Goal: Task Accomplishment & Management: Manage account settings

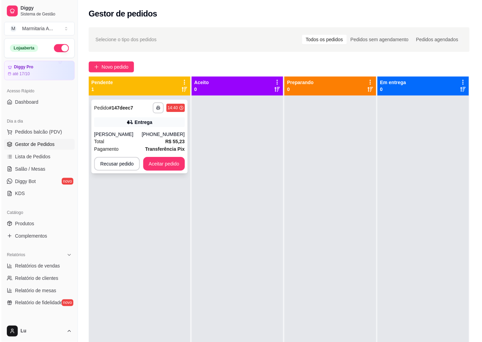
scroll to position [76, 0]
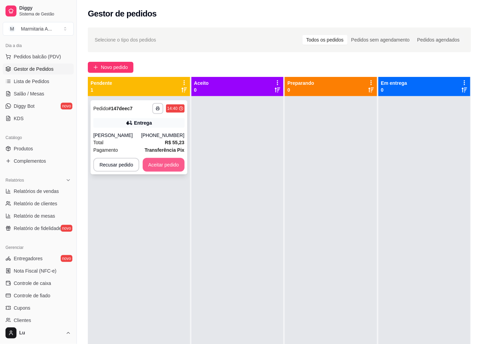
click at [174, 165] on button "Aceitar pedido" at bounding box center [164, 165] width 42 height 14
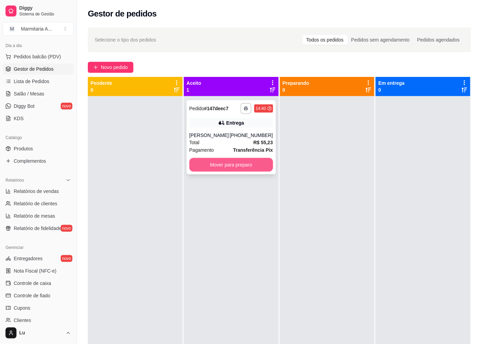
click at [263, 166] on button "Mover para preparo" at bounding box center [231, 165] width 84 height 14
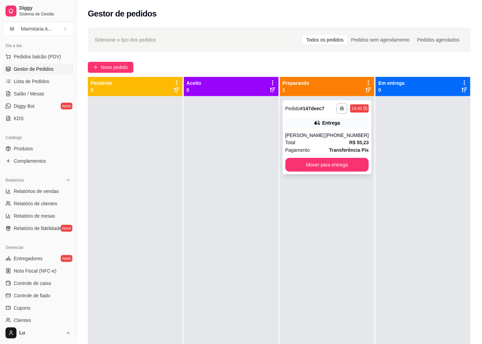
click at [344, 170] on button "Mover para entrega" at bounding box center [327, 165] width 84 height 14
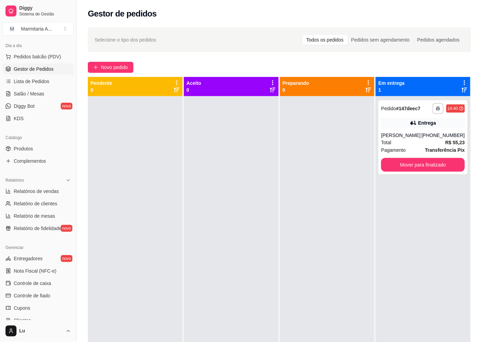
click at [111, 60] on div "**********" at bounding box center [279, 224] width 405 height 403
click at [117, 66] on span "Novo pedido" at bounding box center [114, 67] width 27 height 8
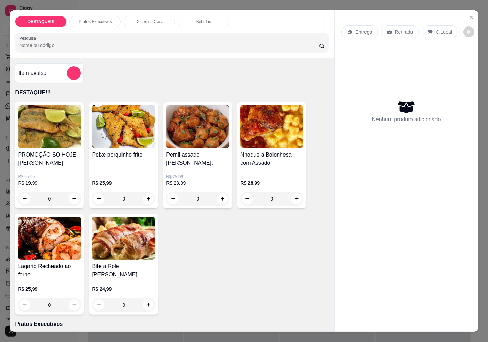
click at [399, 28] on p "Retirada" at bounding box center [404, 31] width 18 height 7
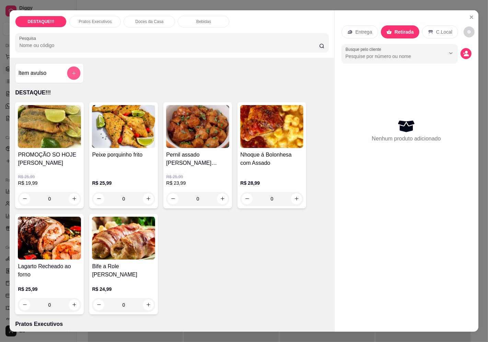
click at [75, 70] on button "add-separate-item" at bounding box center [73, 72] width 13 height 13
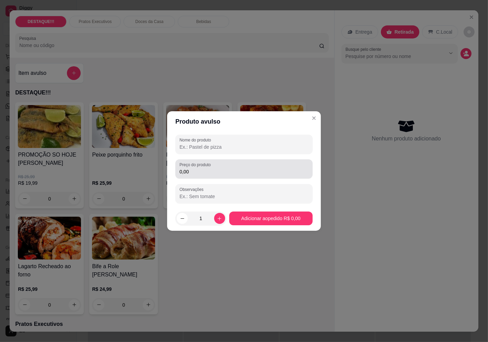
click at [226, 172] on input "0,00" at bounding box center [243, 171] width 129 height 7
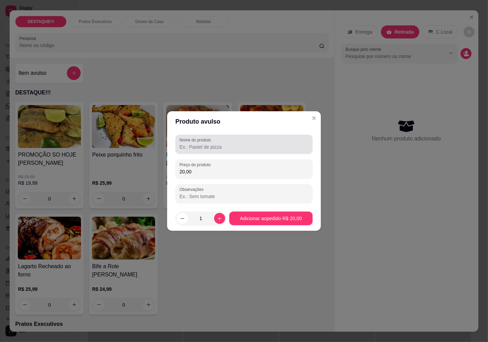
type input "20,00"
click at [193, 143] on div at bounding box center [243, 144] width 129 height 14
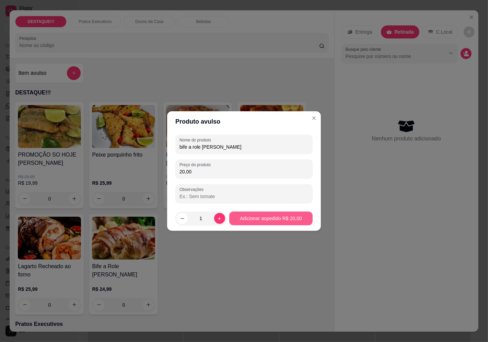
type input "bife a role [PERSON_NAME]"
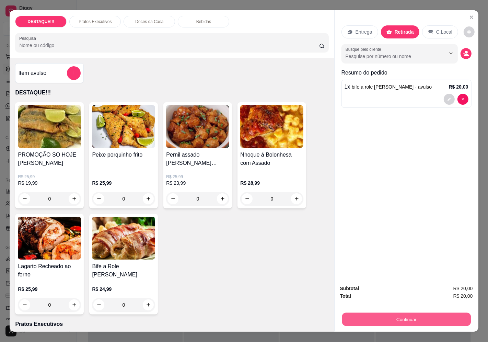
click at [393, 313] on button "Continuar" at bounding box center [406, 319] width 129 height 13
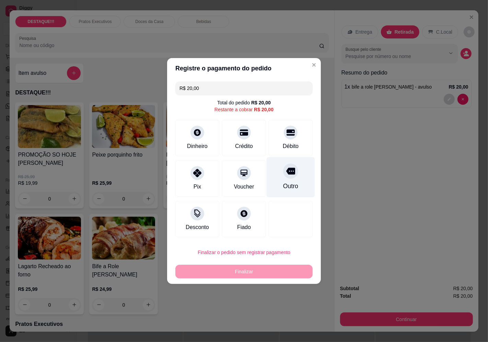
click at [300, 176] on div "Outro" at bounding box center [291, 177] width 48 height 40
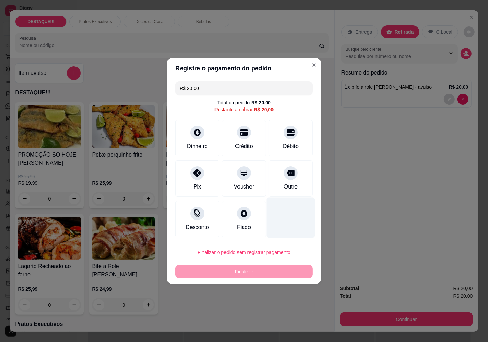
type input "R$ 0,00"
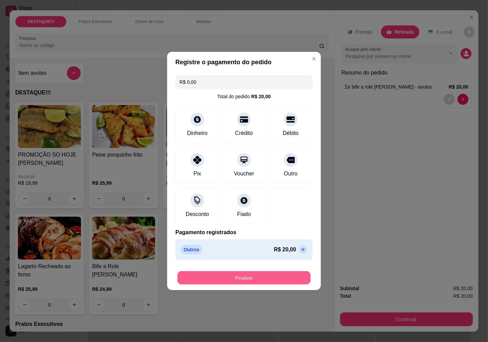
click at [293, 272] on button "Finalizar" at bounding box center [243, 277] width 133 height 13
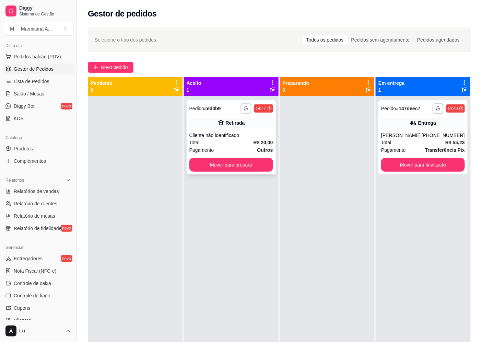
click at [244, 110] on button "button" at bounding box center [246, 108] width 11 height 11
click at [234, 136] on button "IMPRESSORA" at bounding box center [226, 132] width 48 height 11
click at [241, 162] on button "Mover para preparo" at bounding box center [231, 165] width 84 height 14
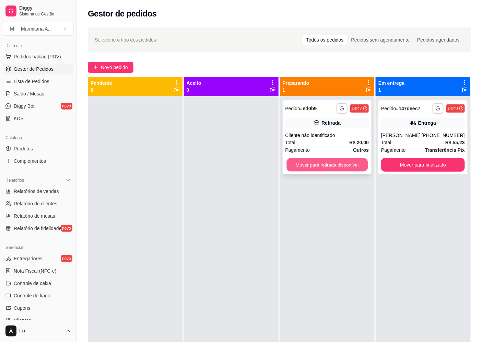
click at [344, 166] on button "Mover para retirada disponível" at bounding box center [326, 164] width 81 height 13
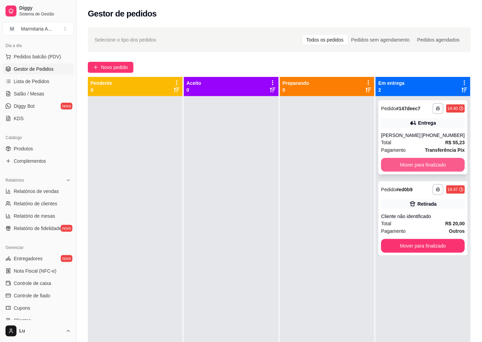
click at [437, 167] on button "Mover para finalizado" at bounding box center [423, 165] width 84 height 14
click at [437, 167] on div "Mover para finalizado" at bounding box center [423, 165] width 84 height 14
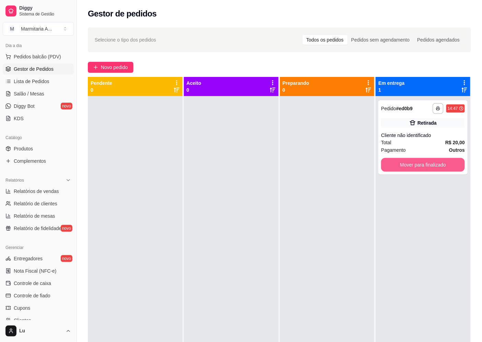
click at [437, 167] on button "Mover para finalizado" at bounding box center [423, 165] width 84 height 14
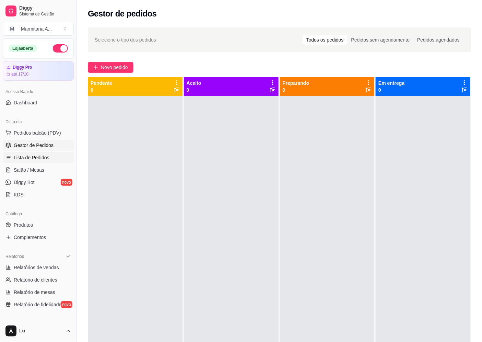
click at [47, 156] on span "Lista de Pedidos" at bounding box center [32, 157] width 36 height 7
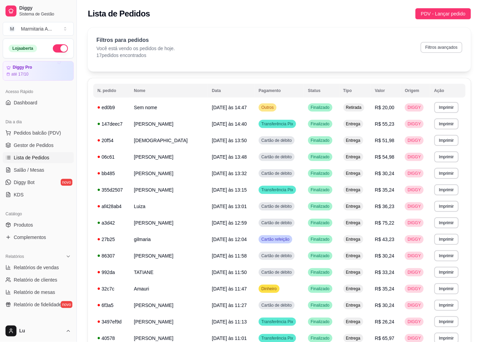
click at [446, 47] on button "Filtros avançados" at bounding box center [442, 47] width 42 height 11
select select "0"
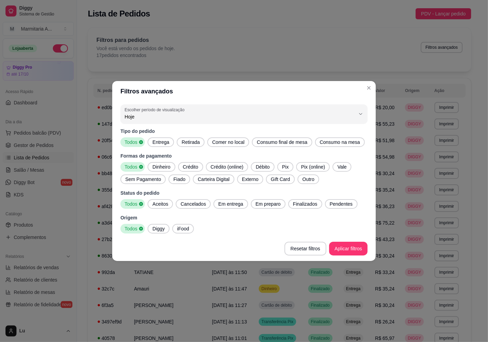
click at [282, 167] on span "Pix" at bounding box center [285, 166] width 12 height 7
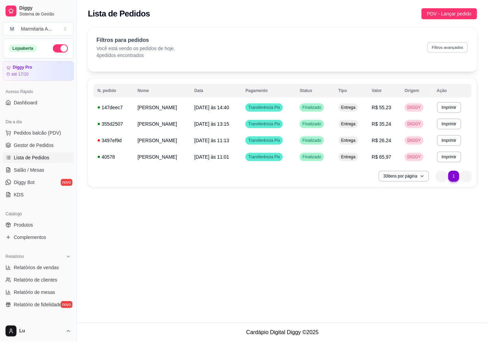
click at [454, 49] on button "Filtros avançados" at bounding box center [447, 47] width 40 height 11
select select "0"
click at [262, 312] on div "**********" at bounding box center [282, 161] width 411 height 322
click at [443, 46] on button "Filtros avançados" at bounding box center [447, 47] width 40 height 11
select select "0"
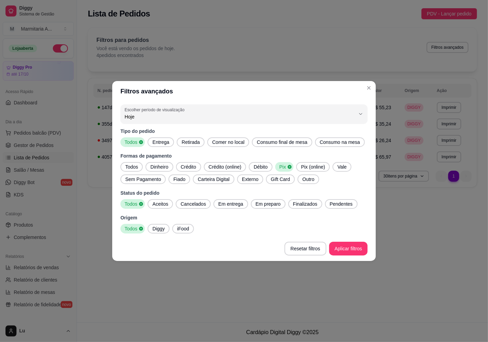
click at [137, 160] on div "Formas de pagamento Todos Dinheiro Crédito Crédito (online) Débito Pix Pix (onl…" at bounding box center [243, 168] width 247 height 32
click at [136, 169] on span "Todos" at bounding box center [131, 166] width 18 height 7
click at [160, 163] on div "Dinheiro" at bounding box center [161, 167] width 27 height 10
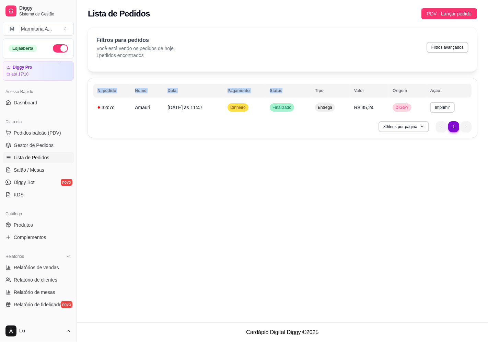
drag, startPoint x: 293, startPoint y: 75, endPoint x: 287, endPoint y: 88, distance: 13.7
click at [287, 88] on div "**********" at bounding box center [282, 82] width 389 height 110
click at [441, 233] on div "**********" at bounding box center [282, 161] width 411 height 322
click at [59, 145] on link "Gestor de Pedidos" at bounding box center [38, 145] width 71 height 11
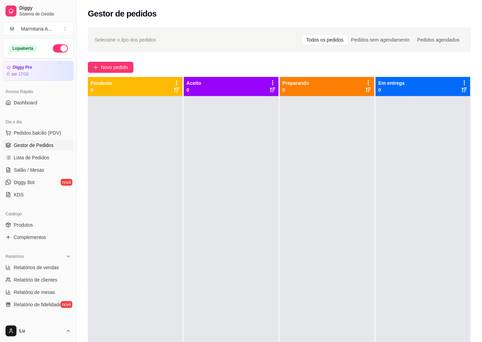
click at [53, 47] on button "button" at bounding box center [60, 48] width 15 height 8
click at [58, 269] on link "Relatórios de vendas" at bounding box center [38, 267] width 71 height 11
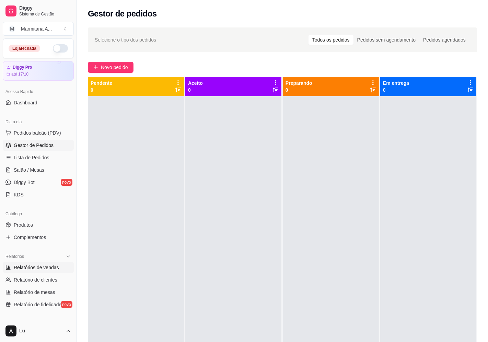
select select "ALL"
select select "0"
